Goal: Task Accomplishment & Management: Complete application form

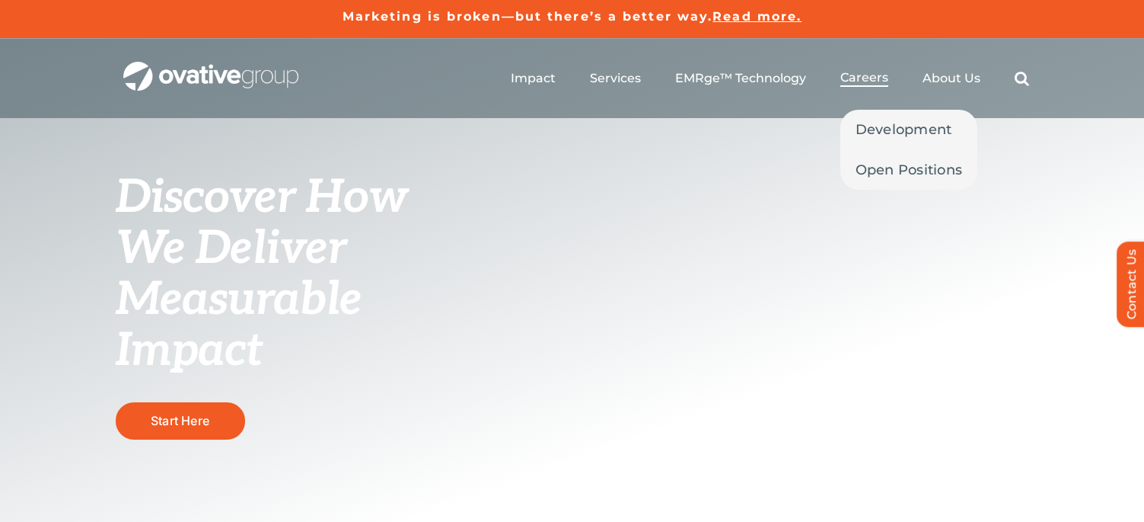
click at [876, 78] on span "Careers" at bounding box center [865, 77] width 48 height 15
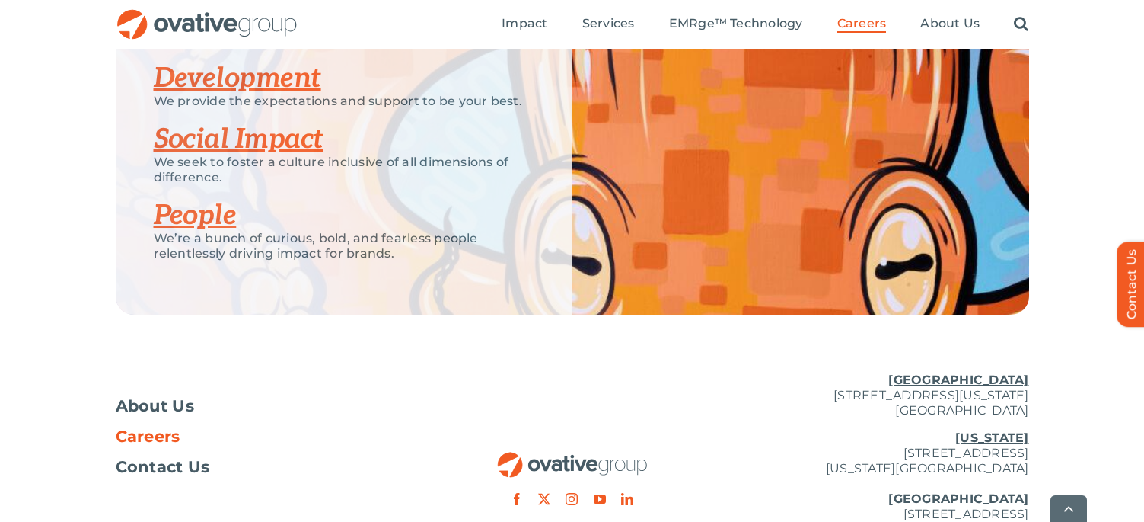
scroll to position [3103, 0]
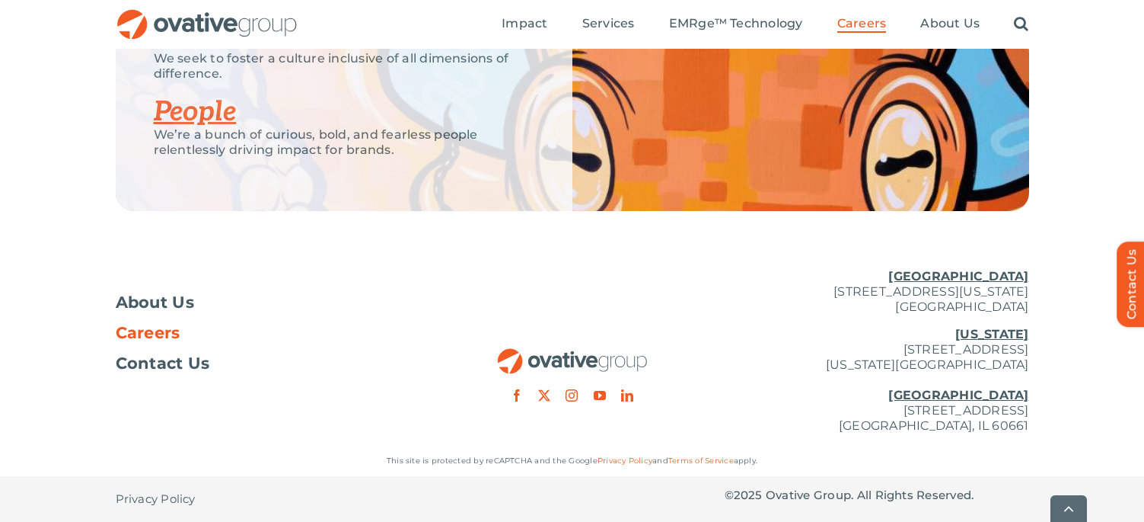
click at [976, 277] on u "[GEOGRAPHIC_DATA]" at bounding box center [959, 276] width 140 height 14
click at [188, 367] on span "Contact Us" at bounding box center [163, 363] width 94 height 15
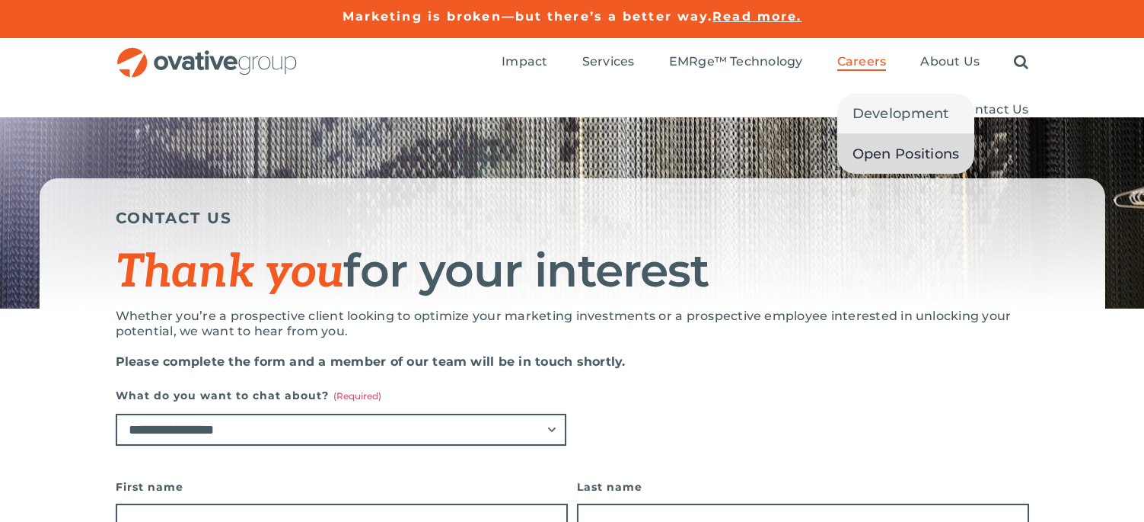
click at [882, 150] on span "Open Positions" at bounding box center [906, 153] width 107 height 21
